Goal: Task Accomplishment & Management: Complete application form

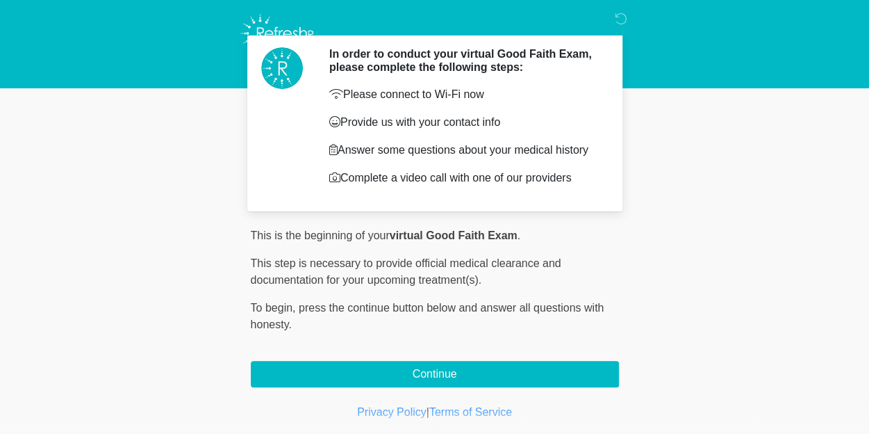
scroll to position [57, 0]
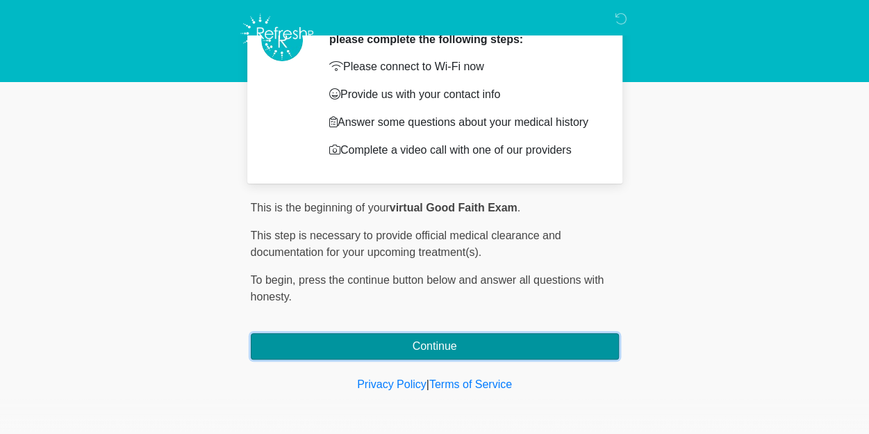
click at [425, 345] on button "Continue" at bounding box center [435, 346] width 368 height 26
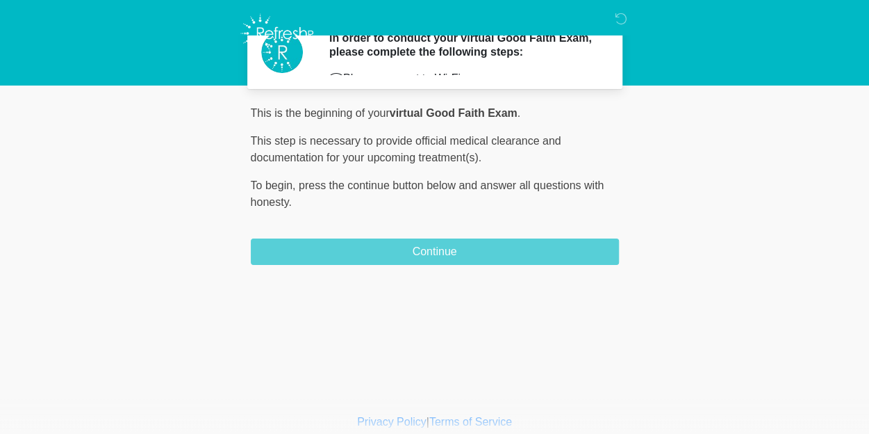
scroll to position [0, 0]
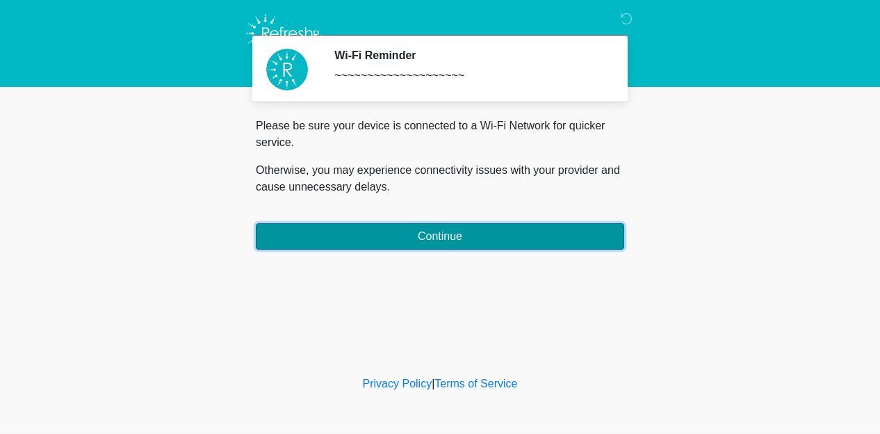
click at [438, 231] on button "Continue" at bounding box center [440, 236] width 368 height 26
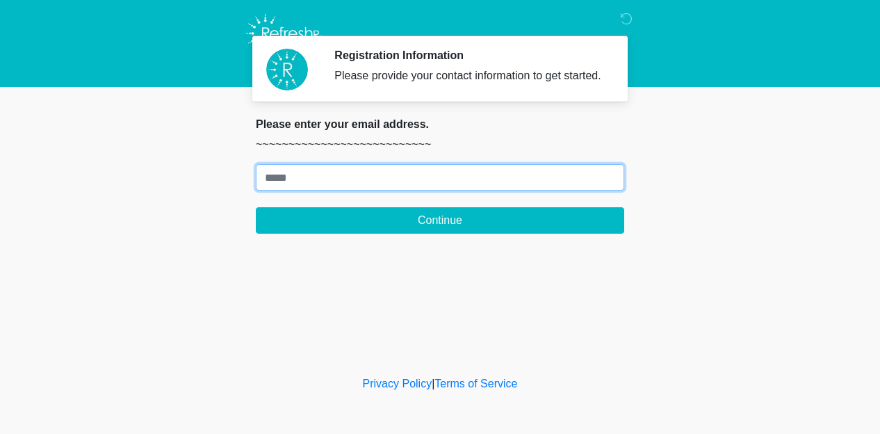
click at [277, 173] on input "Where should we email your treatment plan?" at bounding box center [440, 177] width 368 height 26
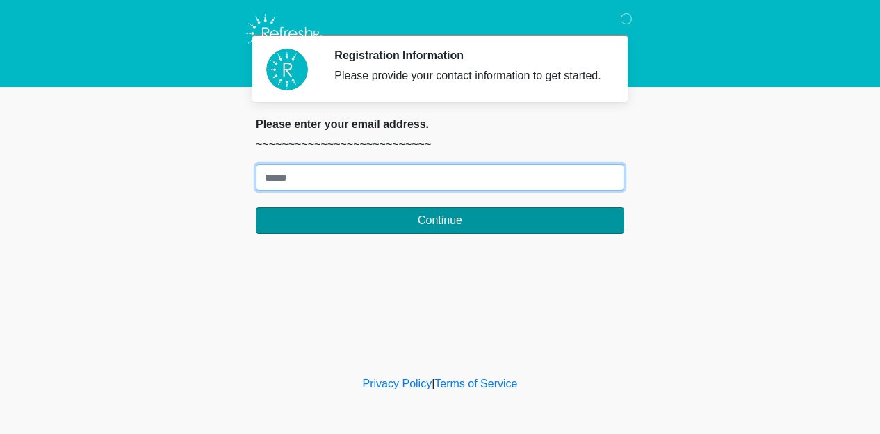
type input "**********"
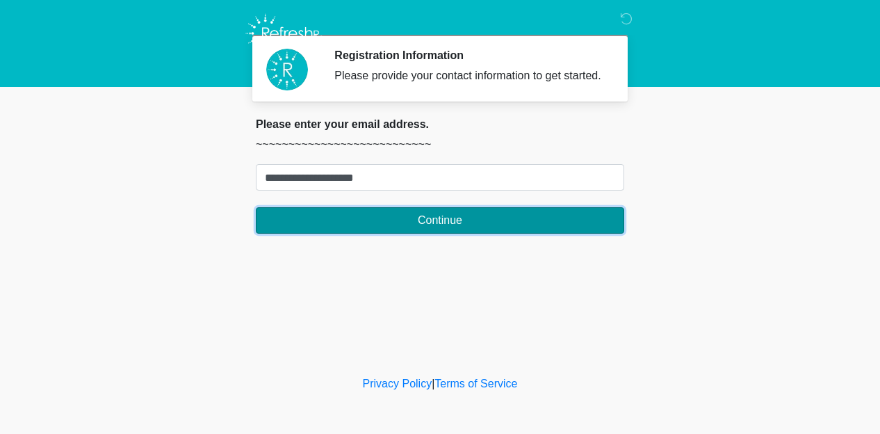
click at [442, 222] on button "Continue" at bounding box center [440, 220] width 368 height 26
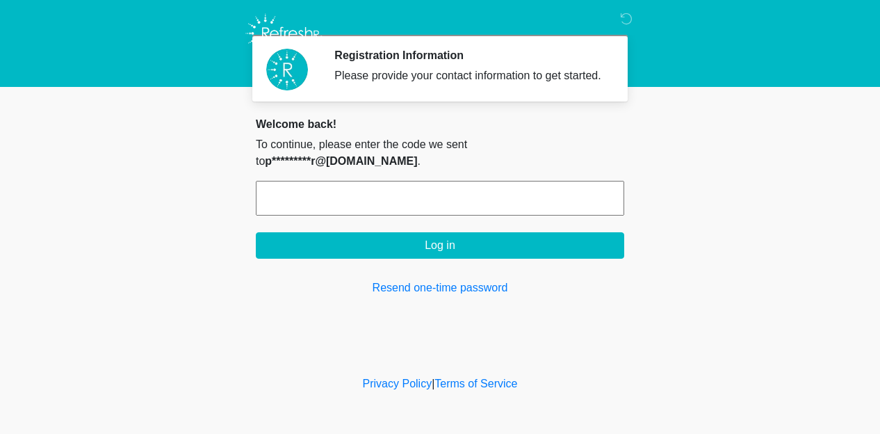
click at [307, 181] on input "text" at bounding box center [440, 198] width 368 height 35
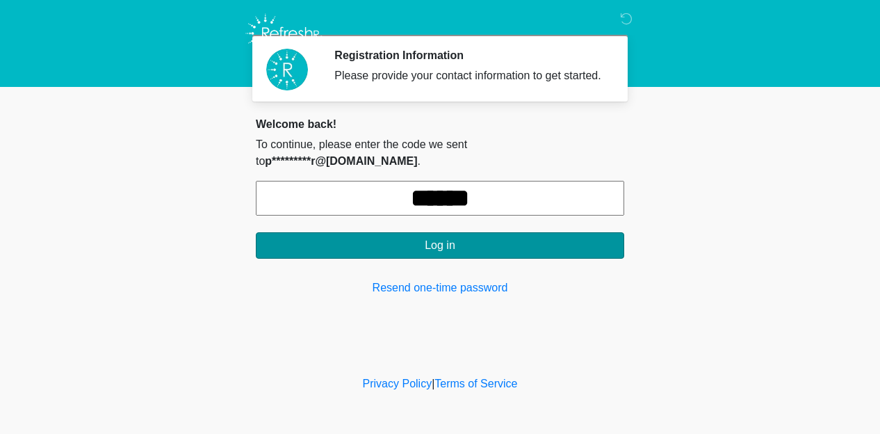
type input "******"
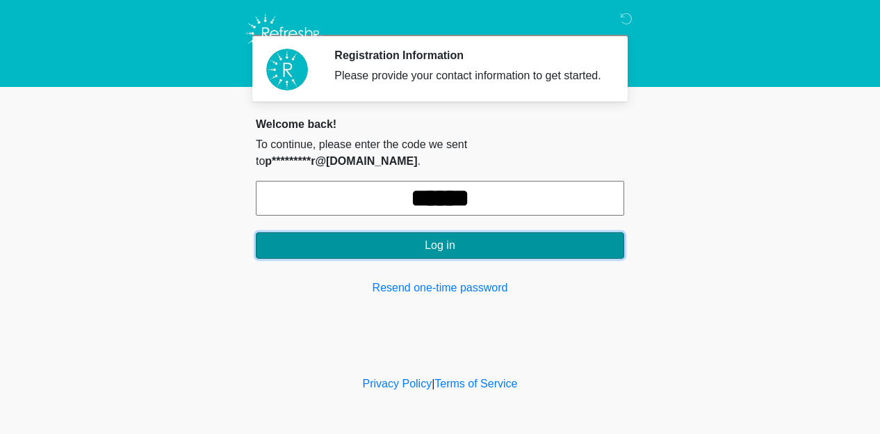
click at [406, 232] on button "Log in" at bounding box center [440, 245] width 368 height 26
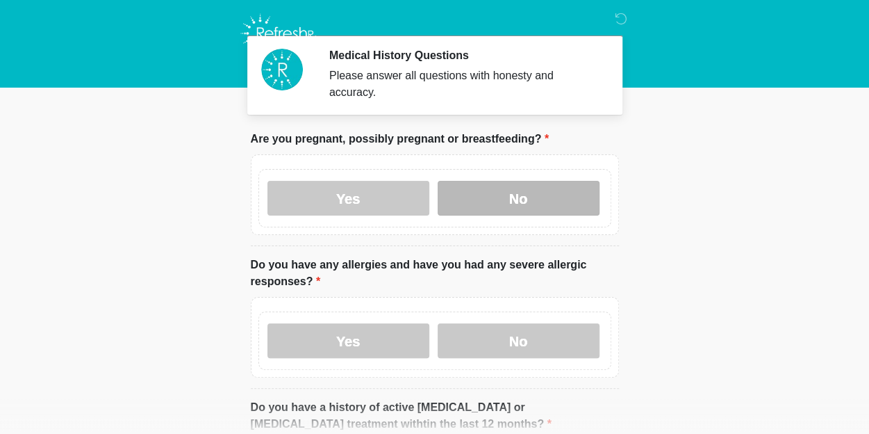
click at [475, 181] on label "No" at bounding box center [519, 198] width 162 height 35
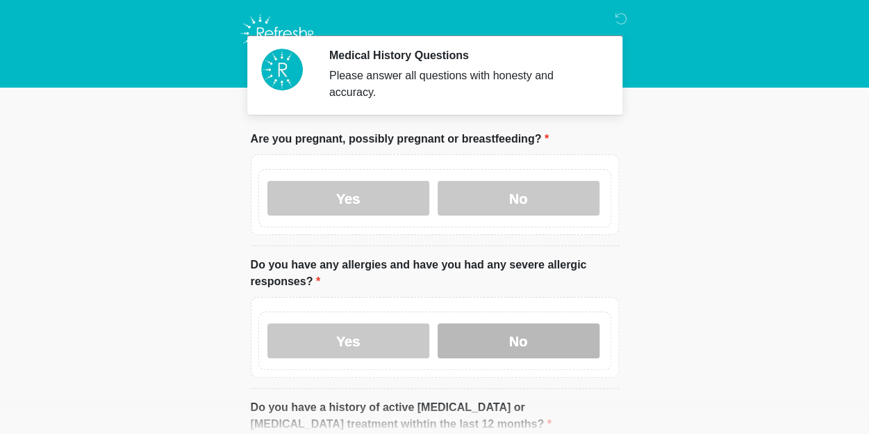
click at [474, 323] on label "No" at bounding box center [519, 340] width 162 height 35
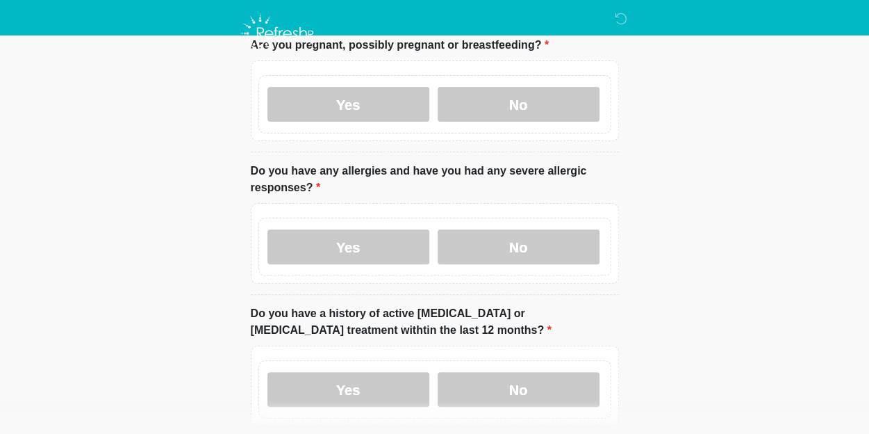
scroll to position [139, 0]
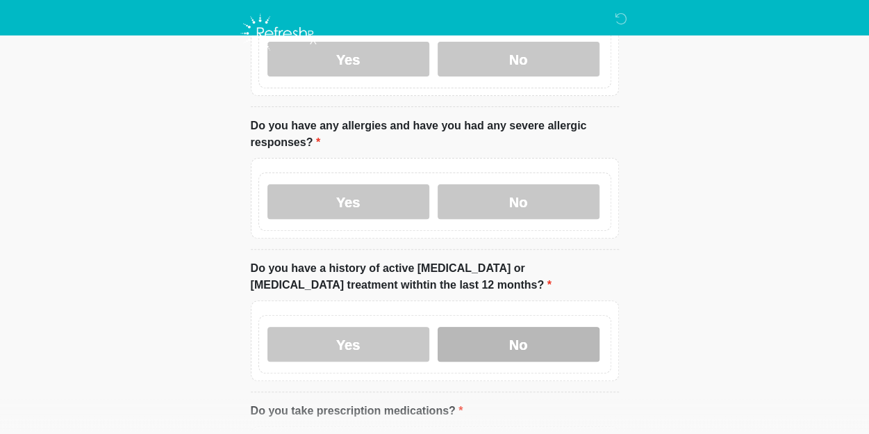
click at [474, 334] on label "No" at bounding box center [519, 344] width 162 height 35
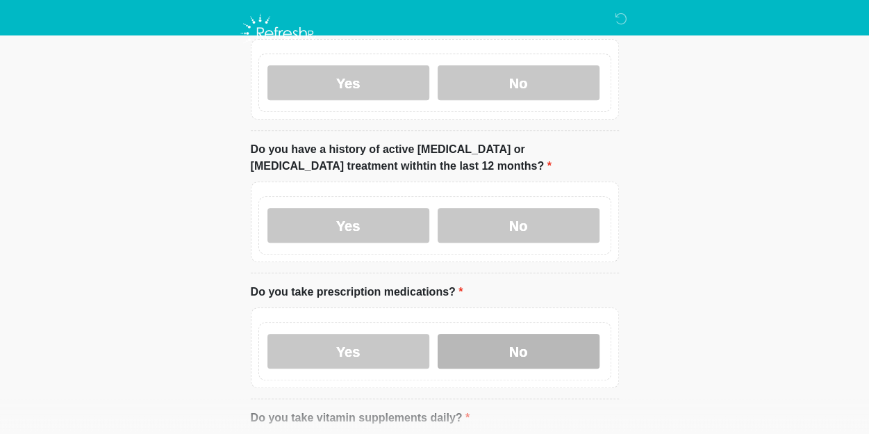
scroll to position [278, 0]
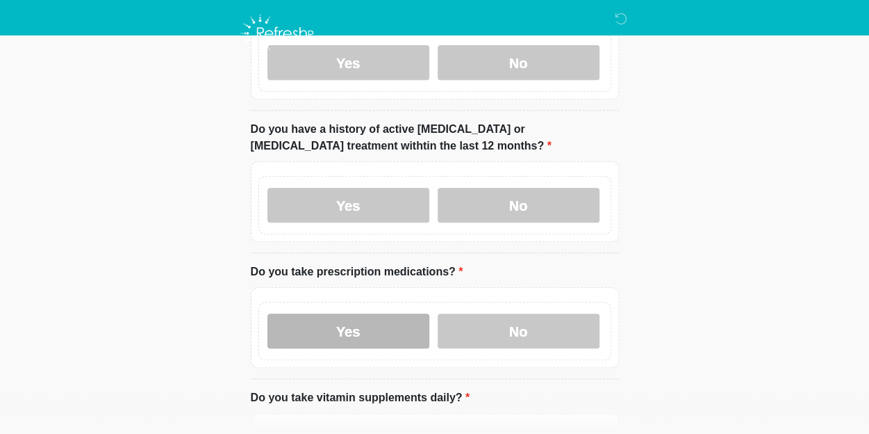
click at [386, 313] on label "Yes" at bounding box center [349, 330] width 162 height 35
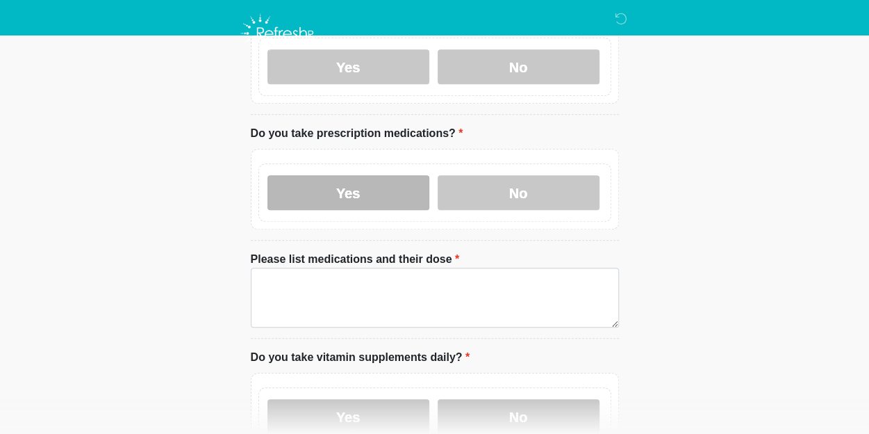
scroll to position [417, 0]
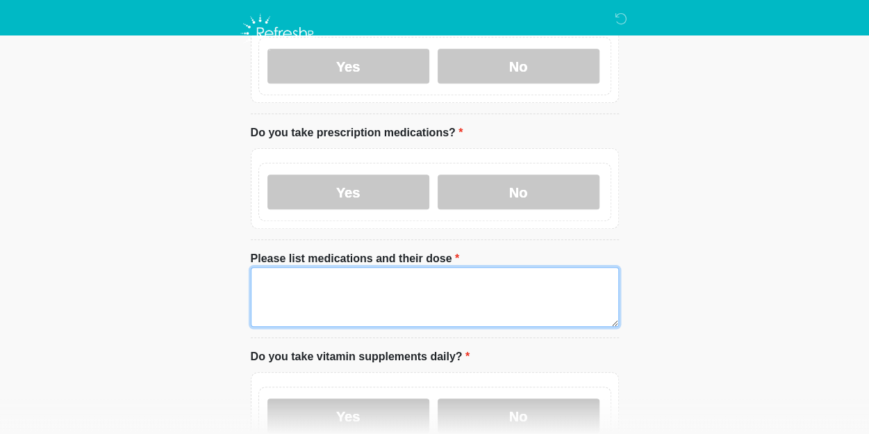
click at [270, 267] on textarea "Please list medications and their dose" at bounding box center [435, 297] width 368 height 60
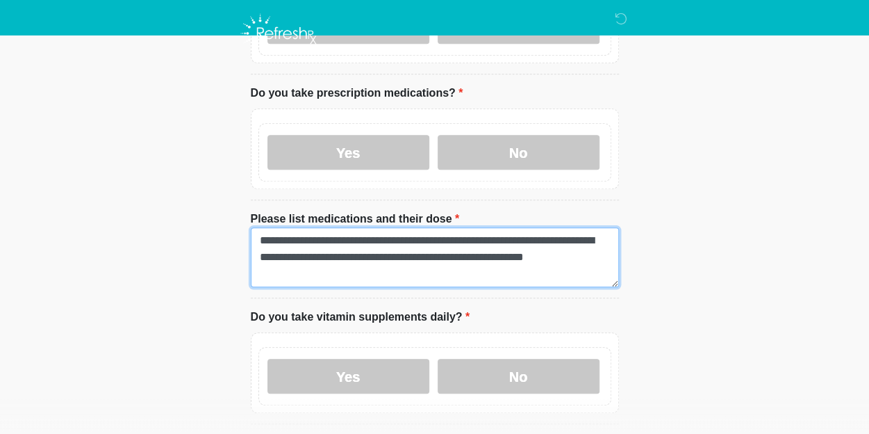
scroll to position [486, 0]
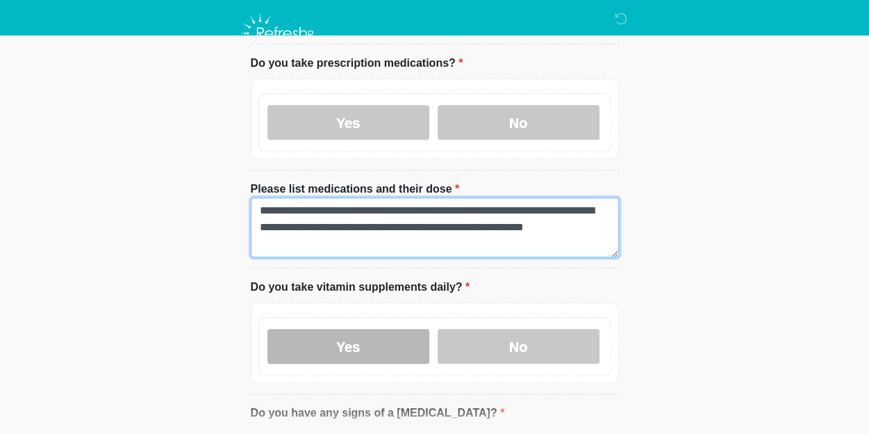
type textarea "**********"
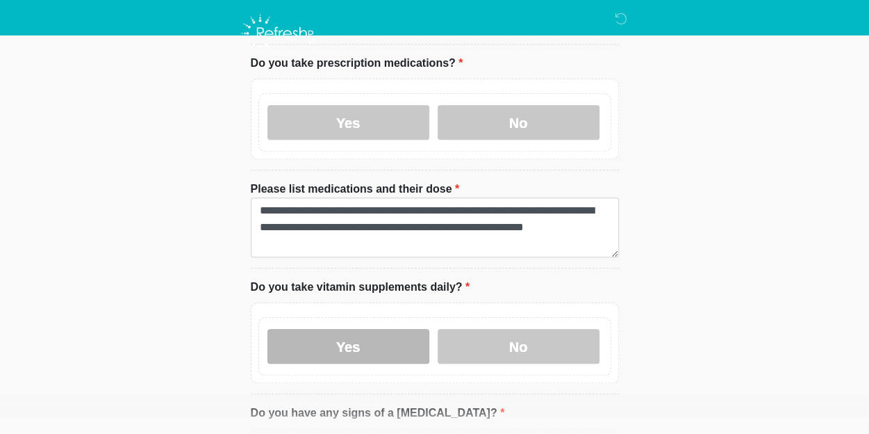
click at [342, 329] on label "Yes" at bounding box center [349, 346] width 162 height 35
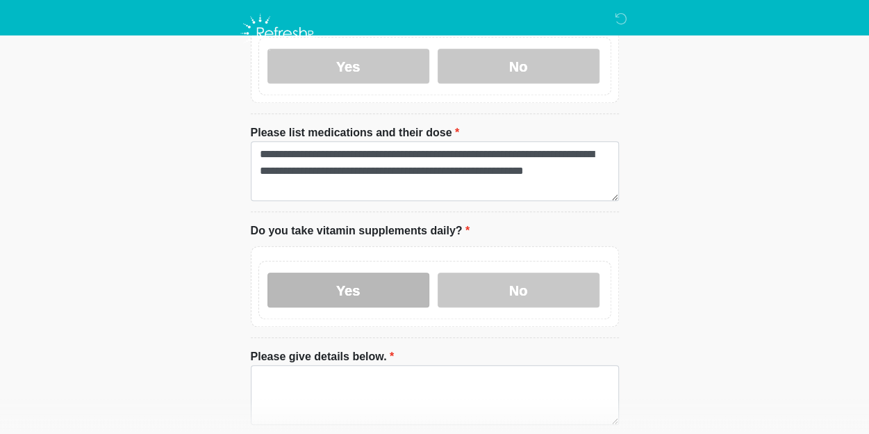
scroll to position [556, 0]
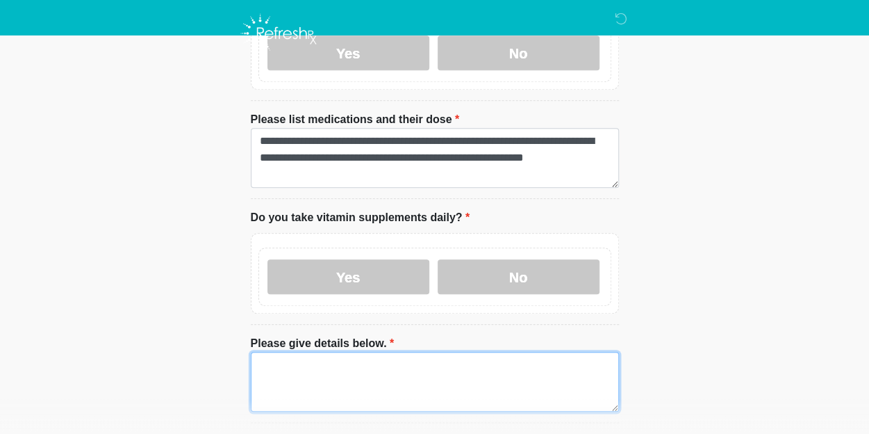
click at [274, 352] on textarea "Please give details below." at bounding box center [435, 382] width 368 height 60
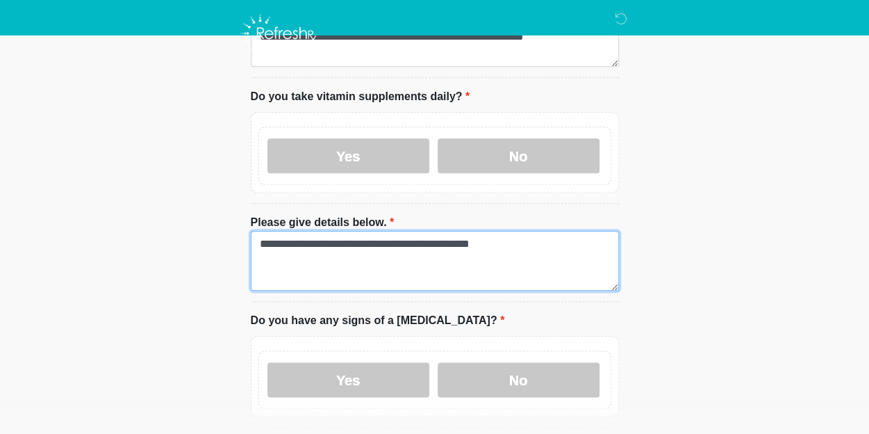
scroll to position [695, 0]
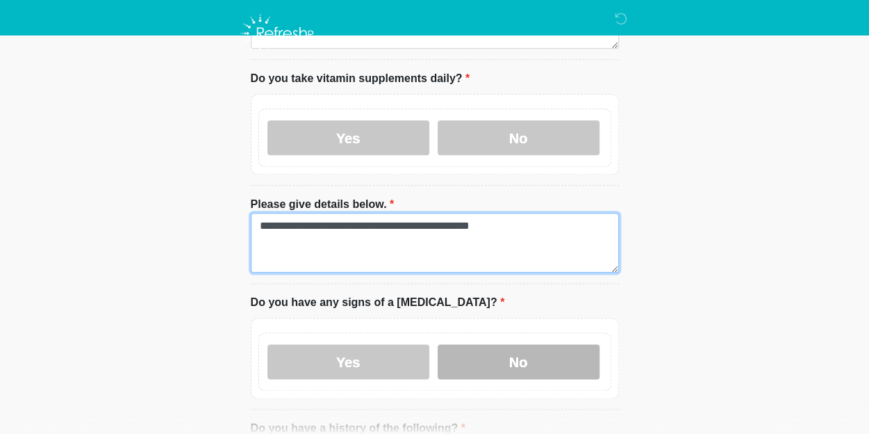
type textarea "**********"
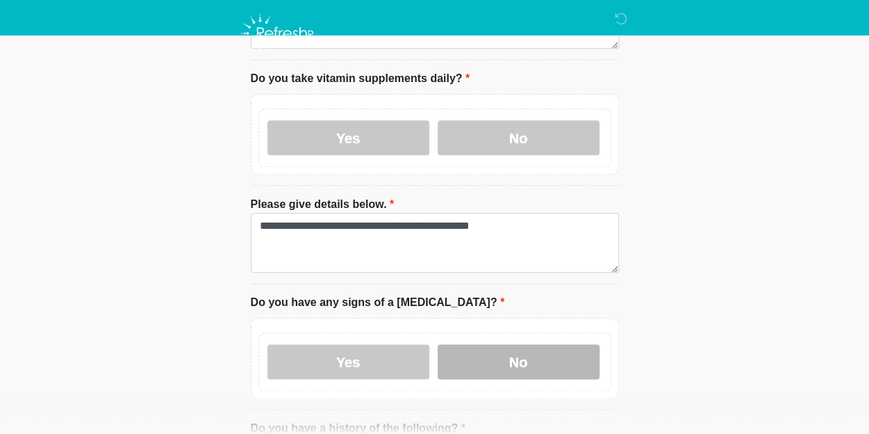
click at [514, 344] on label "No" at bounding box center [519, 361] width 162 height 35
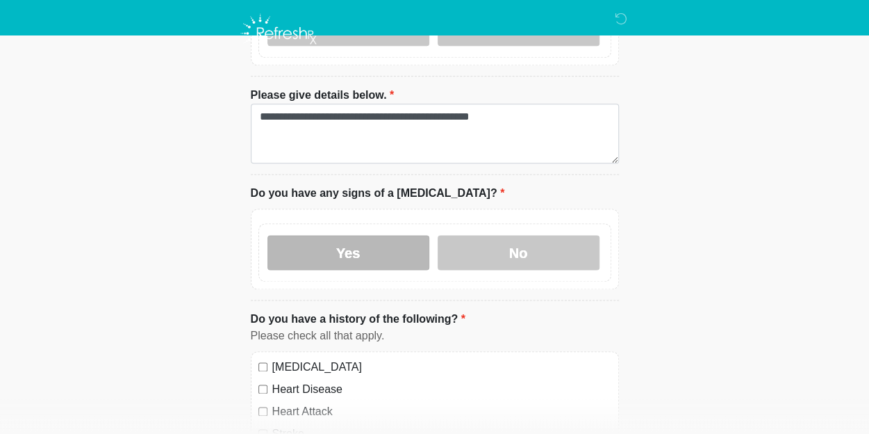
scroll to position [834, 0]
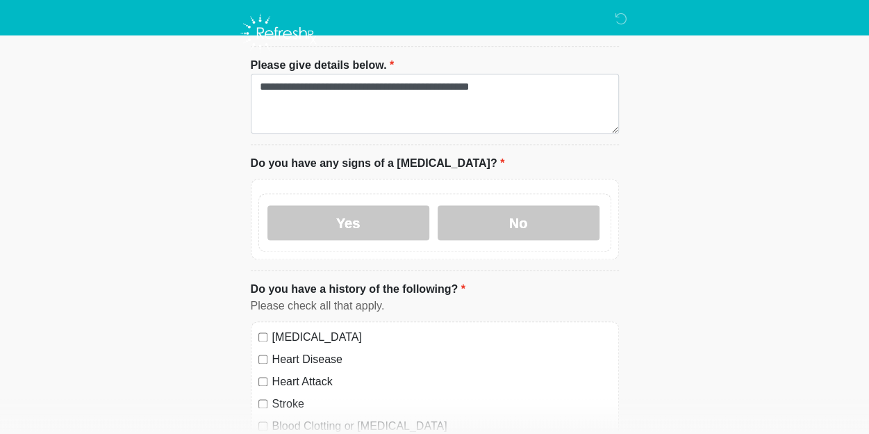
click at [261, 329] on div "[MEDICAL_DATA]" at bounding box center [434, 337] width 353 height 17
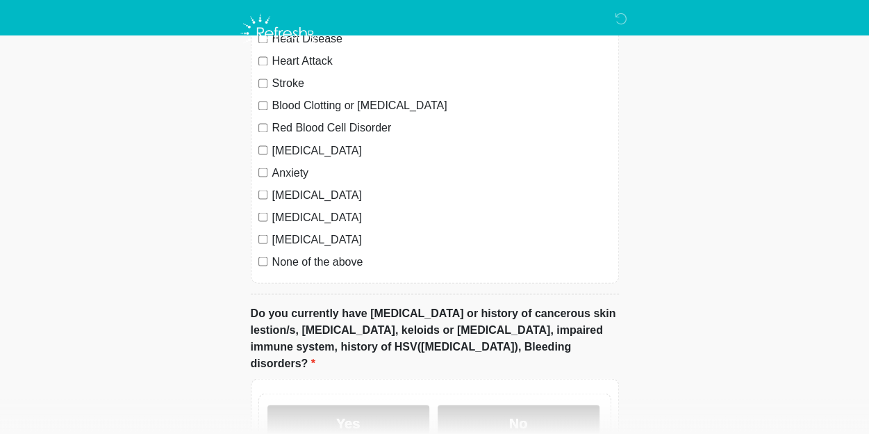
scroll to position [1181, 0]
